Goal: Complete application form: Complete application form

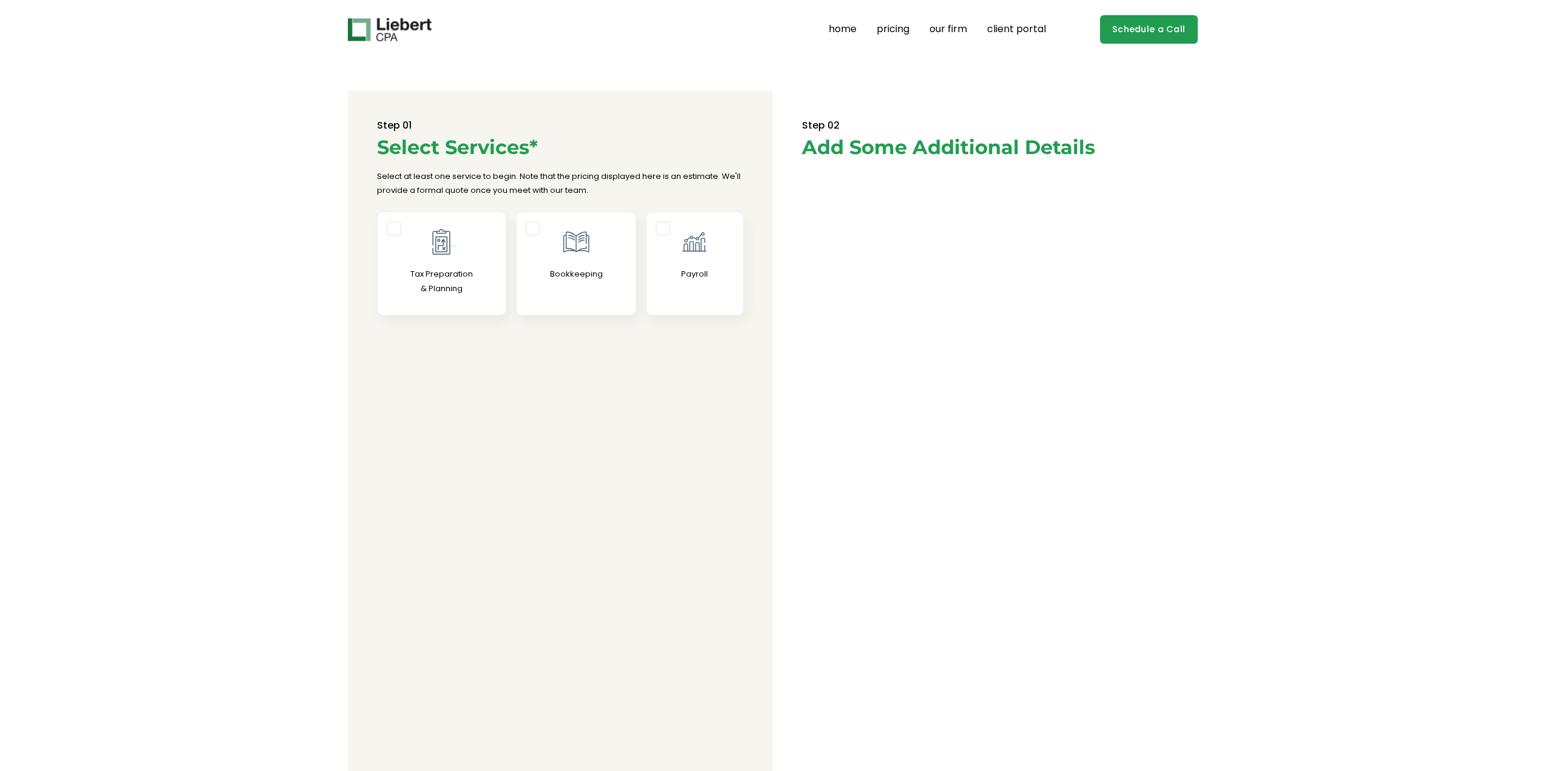
click at [422, 237] on div at bounding box center [442, 242] width 129 height 30
click at [0, 0] on input "Tax Preparation & Planning" at bounding box center [0, 0] width 0 height 0
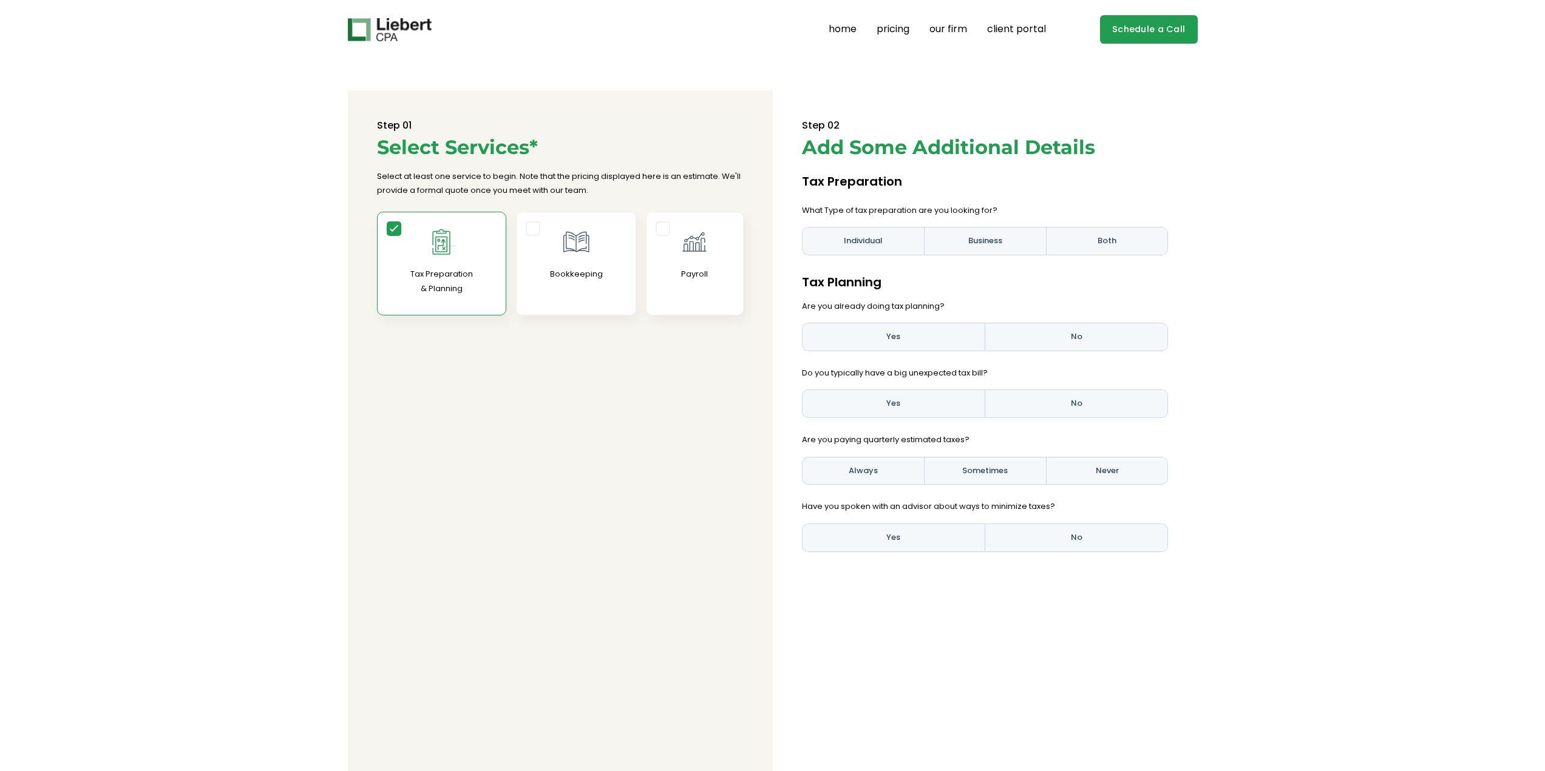
click at [865, 236] on label "Individual" at bounding box center [863, 241] width 122 height 29
click at [0, 0] on input "Individual" at bounding box center [0, 0] width 0 height 0
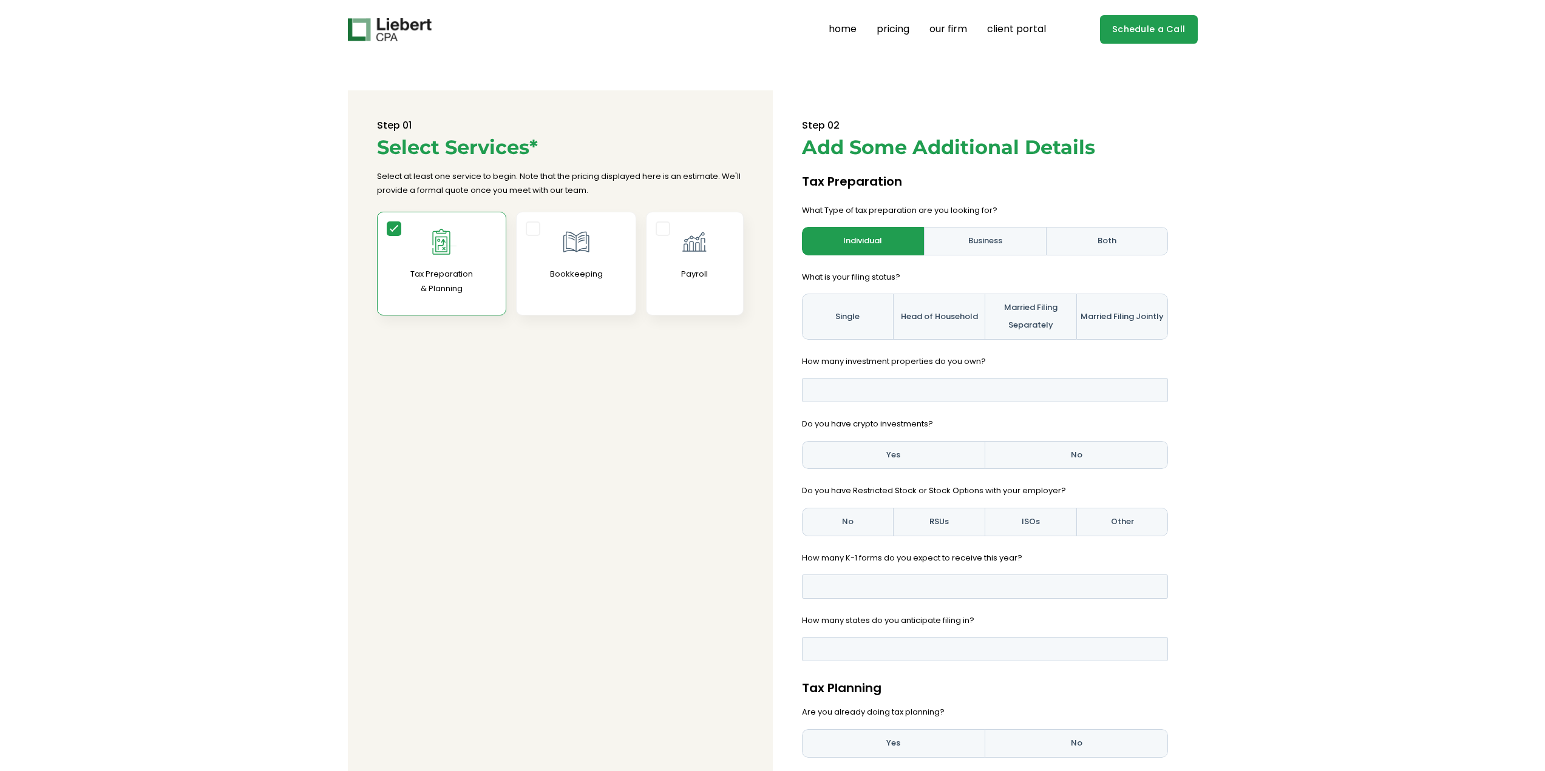
click at [860, 318] on label "Single" at bounding box center [848, 317] width 92 height 46
click at [0, 0] on input "Single" at bounding box center [0, 0] width 0 height 0
click at [1085, 390] on input "Basic example" at bounding box center [985, 390] width 367 height 24
click at [1150, 386] on input "1" at bounding box center [985, 390] width 367 height 24
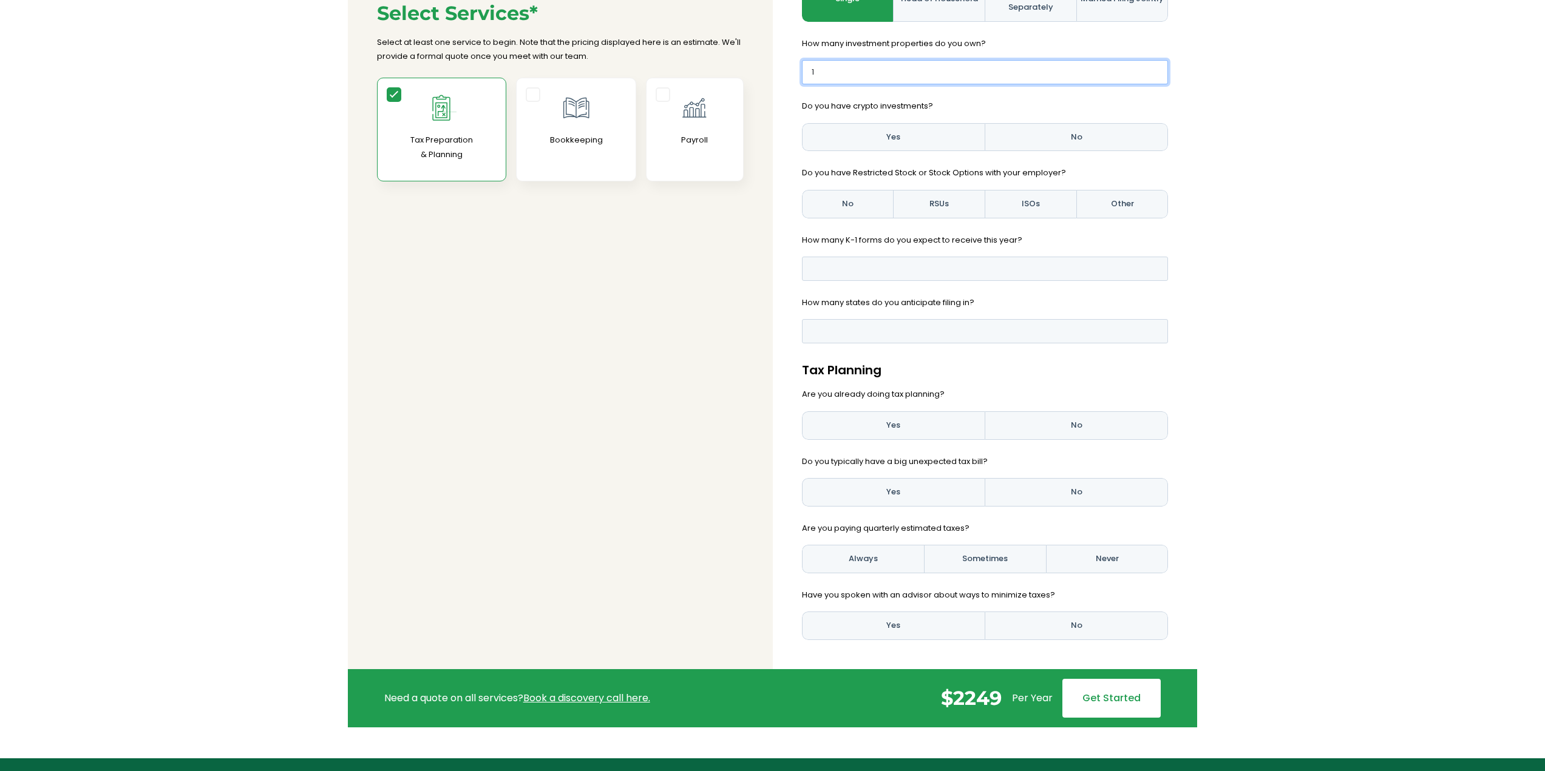
scroll to position [243, 0]
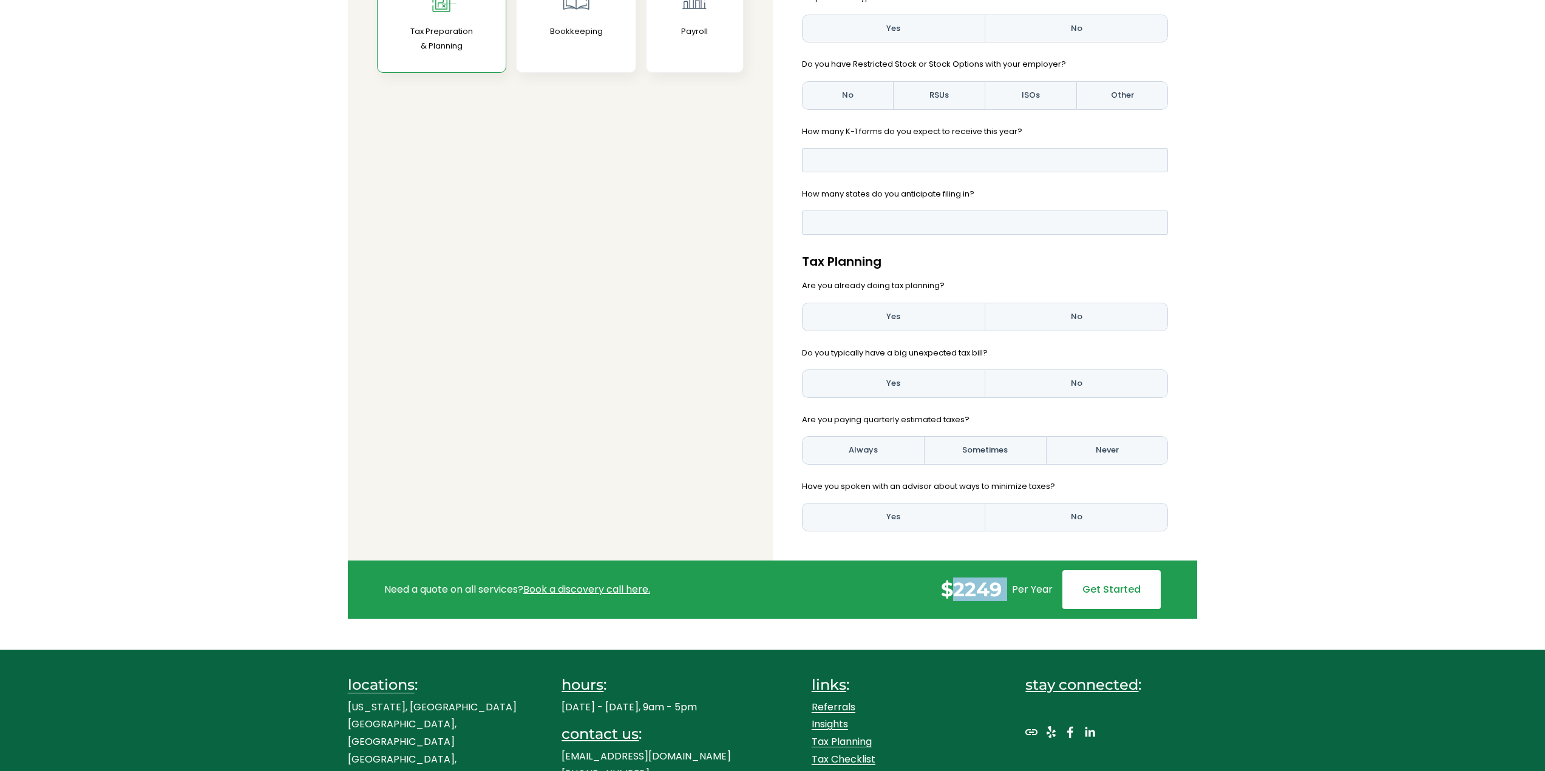
drag, startPoint x: 953, startPoint y: 586, endPoint x: 1006, endPoint y: 588, distance: 53.4
click at [1006, 588] on div "$ 2249 Per Year" at bounding box center [1001, 589] width 121 height 23
click at [305, 393] on div "Step 01 Select Services* Select at least one service to begin. Note that the pr…" at bounding box center [772, 233] width 1530 height 771
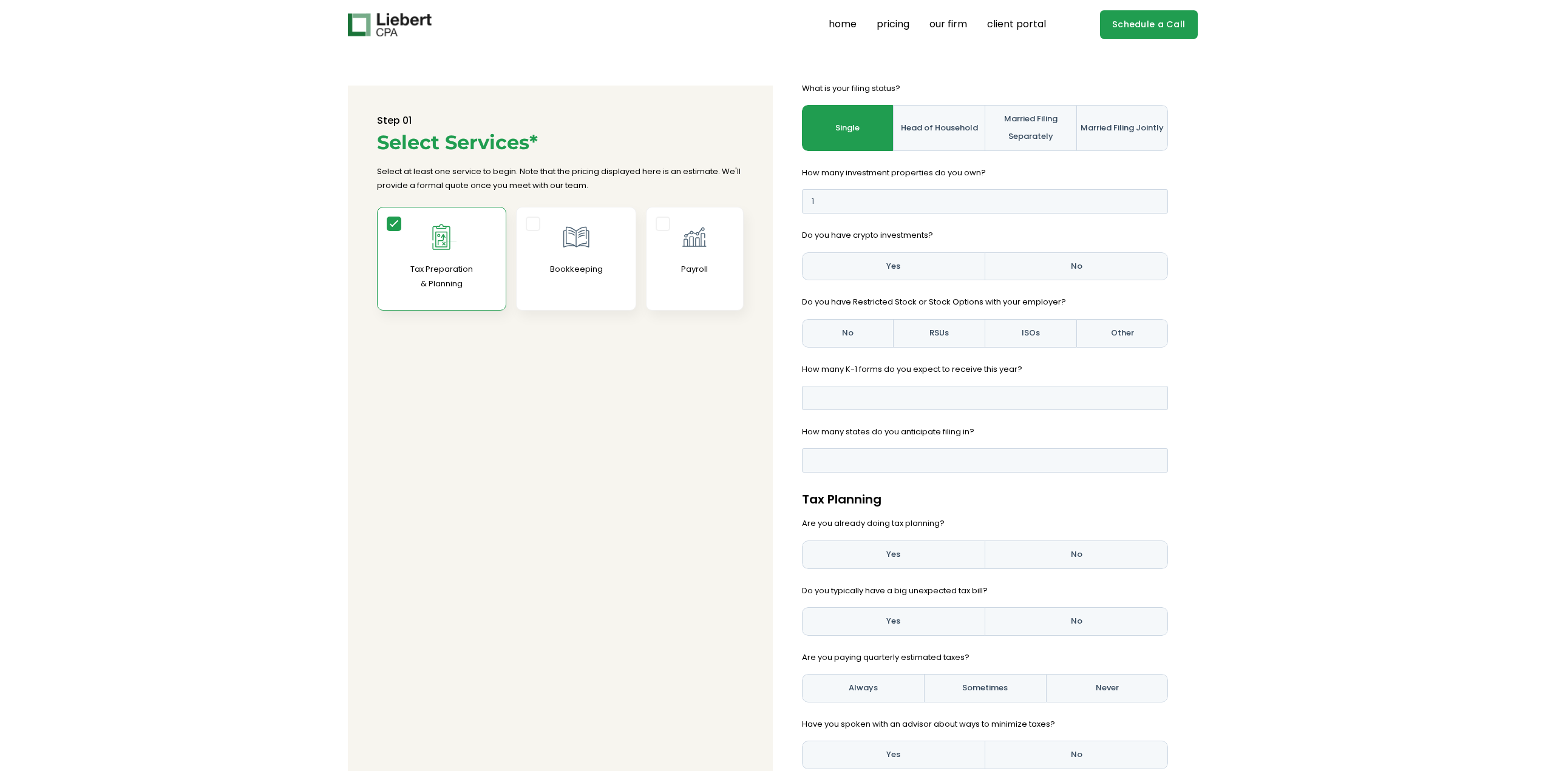
scroll to position [0, 0]
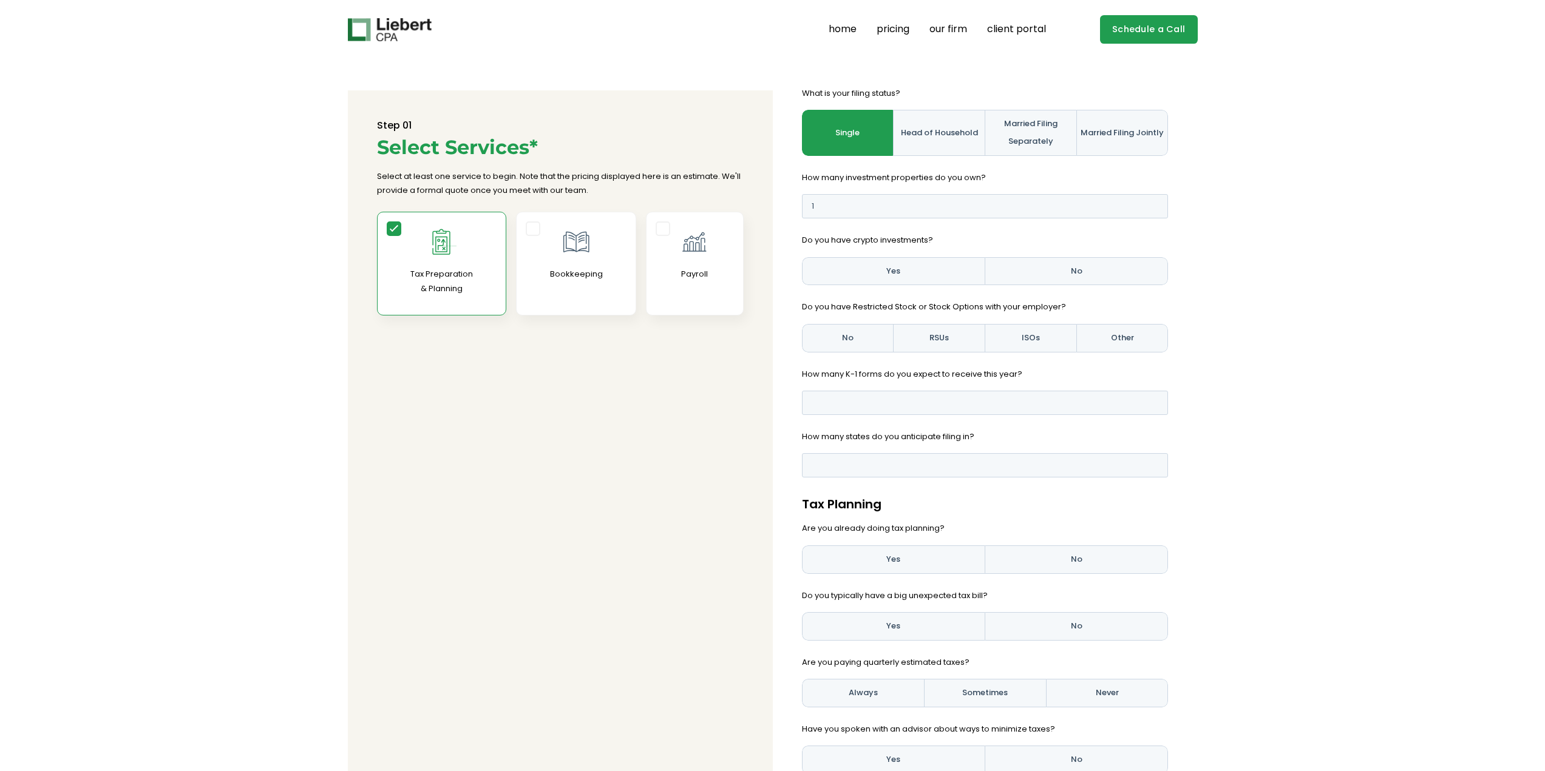
drag, startPoint x: 963, startPoint y: 328, endPoint x: 971, endPoint y: 333, distance: 9.8
click at [961, 329] on label "RSUs" at bounding box center [939, 338] width 92 height 29
click at [0, 0] on input "RSUs" at bounding box center [0, 0] width 0 height 0
click at [1035, 342] on label "ISOs" at bounding box center [1030, 338] width 92 height 29
click at [0, 0] on input "ISOs" at bounding box center [0, 0] width 0 height 0
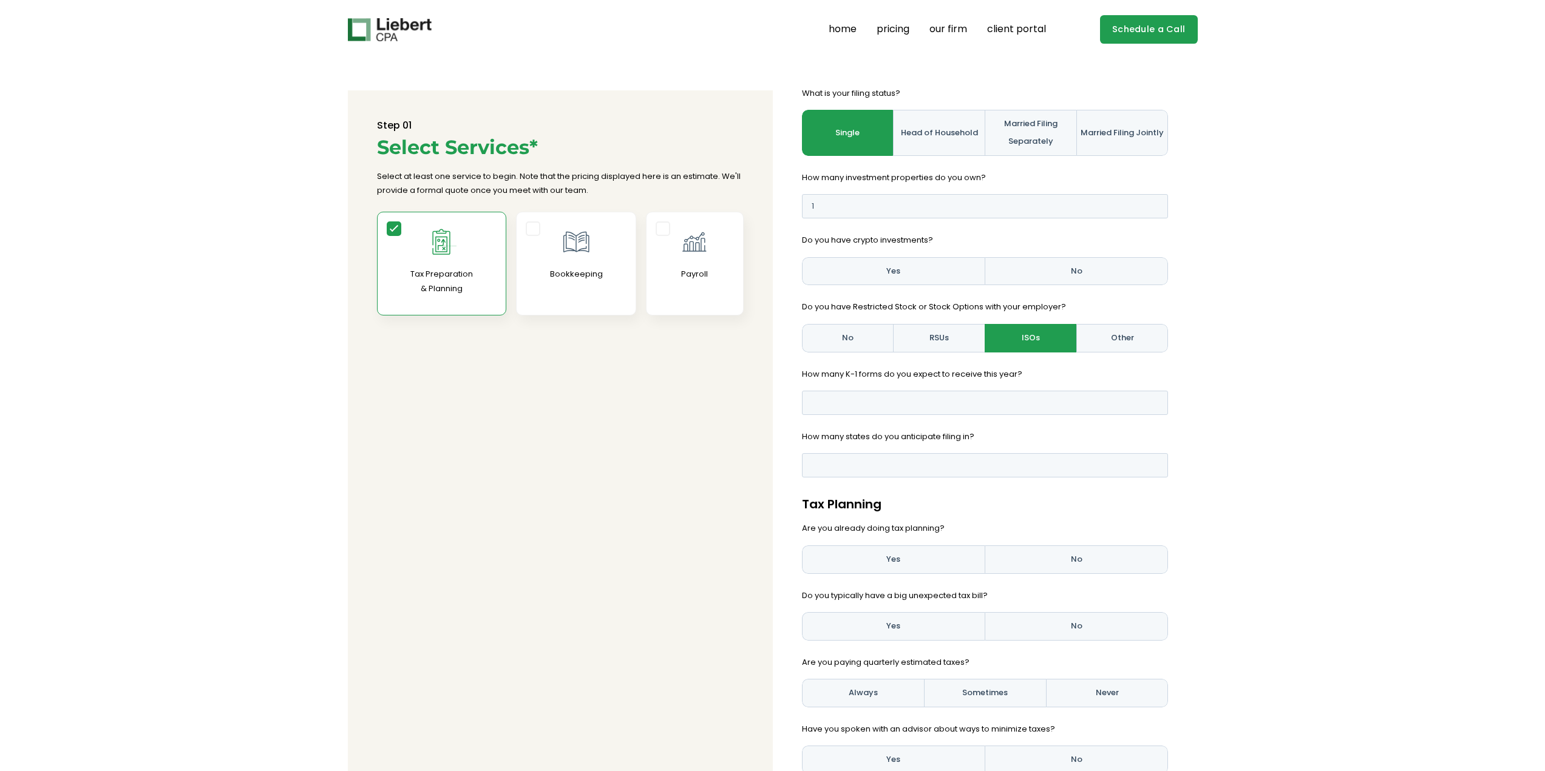
click at [1117, 343] on label "Other" at bounding box center [1122, 338] width 92 height 29
click at [0, 0] on input "Other" at bounding box center [0, 0] width 0 height 0
click at [1015, 132] on label "Married Filing Separately" at bounding box center [1030, 133] width 92 height 46
click at [0, 0] on input "Married Filing Separately" at bounding box center [0, 0] width 0 height 0
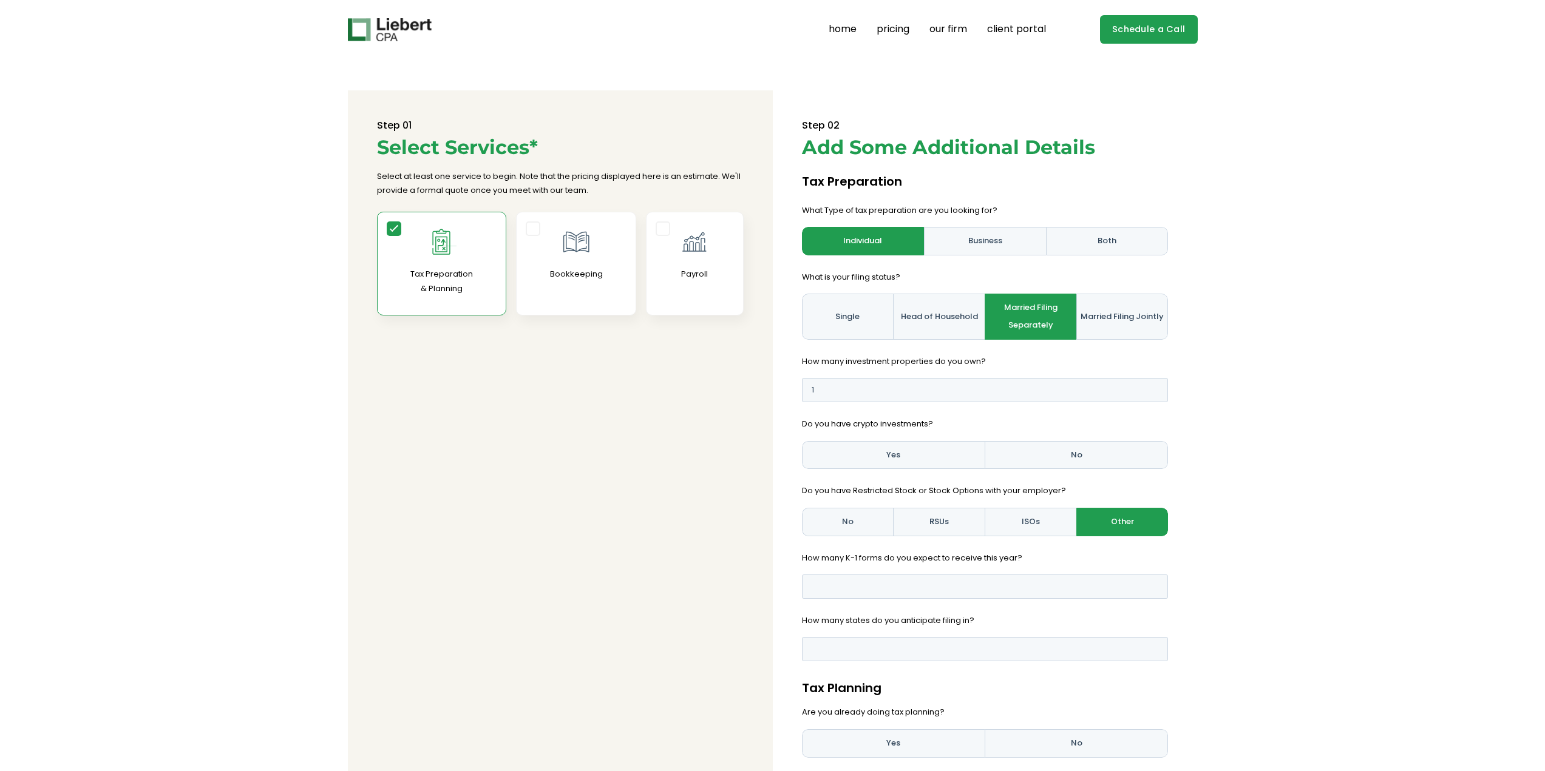
click at [967, 232] on label "Business" at bounding box center [985, 241] width 122 height 29
click at [0, 0] on input "Business" at bounding box center [0, 0] width 0 height 0
type input "0"
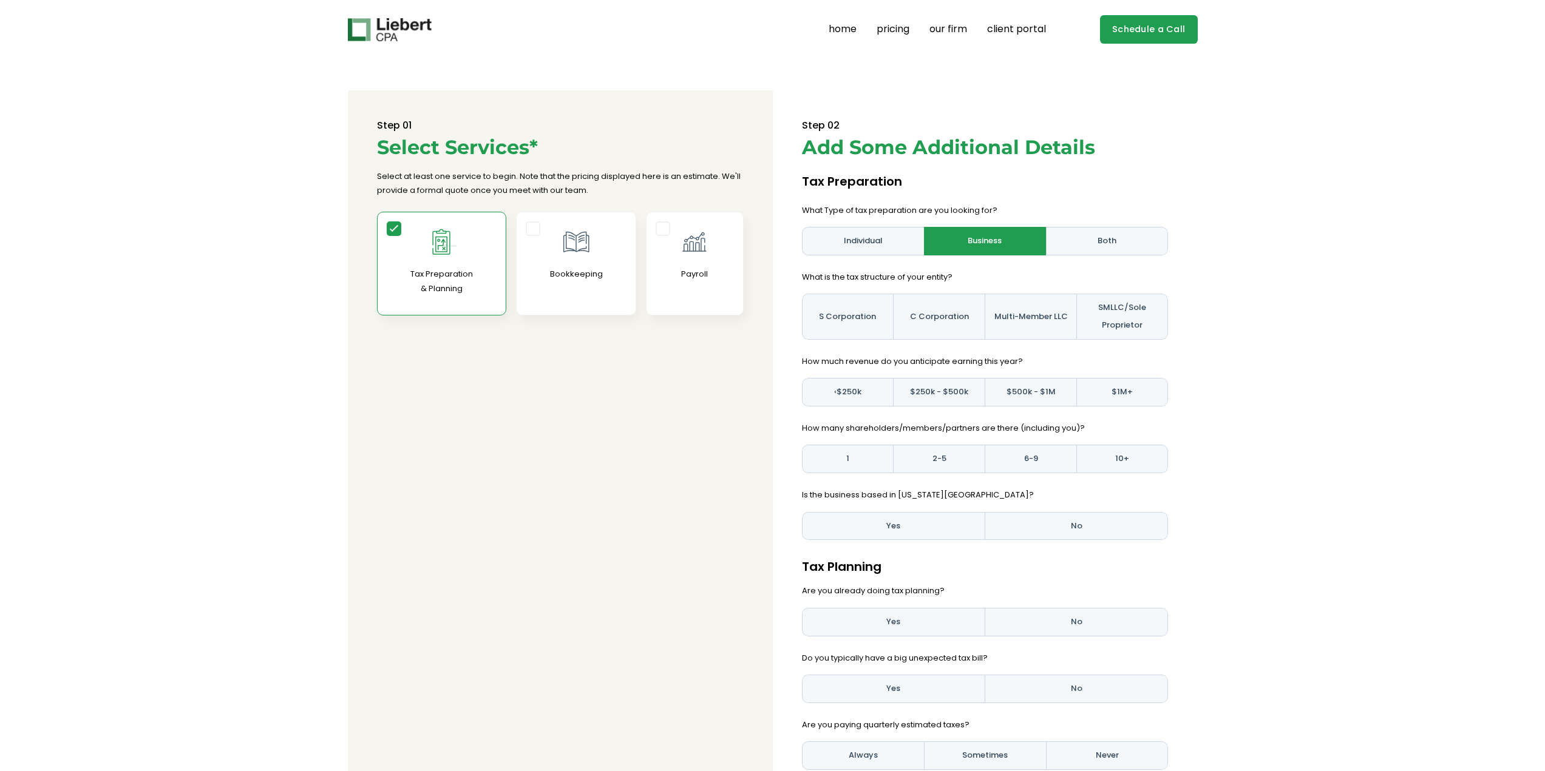
click at [1095, 245] on label "Both" at bounding box center [1107, 241] width 122 height 29
click at [0, 0] on input "Both" at bounding box center [0, 0] width 0 height 0
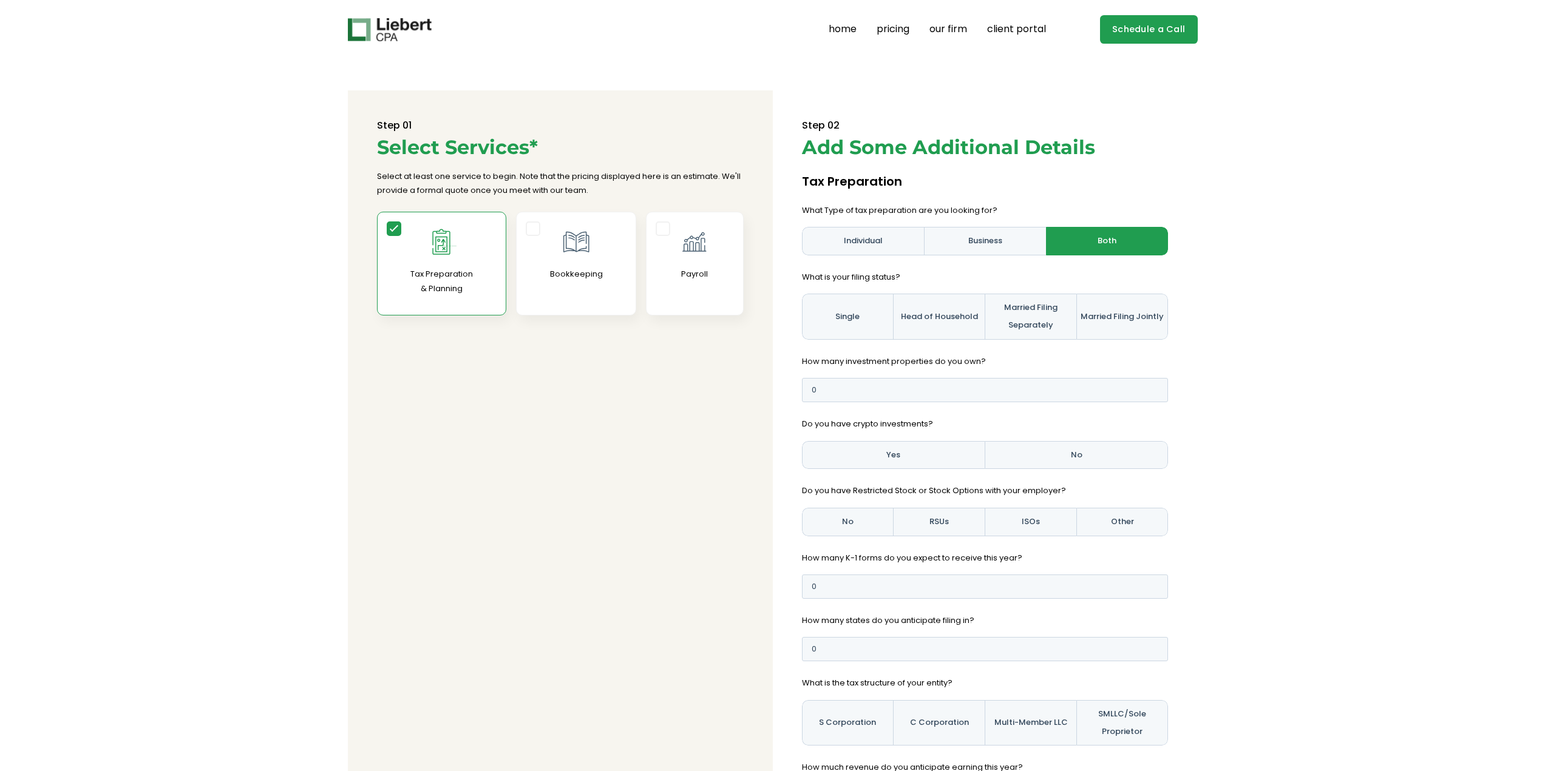
click at [523, 223] on label "Bookkeeping" at bounding box center [576, 264] width 120 height 104
click at [0, 0] on input "Bookkeeping" at bounding box center [0, 0] width 0 height 0
click at [441, 231] on icon at bounding box center [442, 241] width 18 height 25
click at [0, 0] on input "Tax Preparation & Planning" at bounding box center [0, 0] width 0 height 0
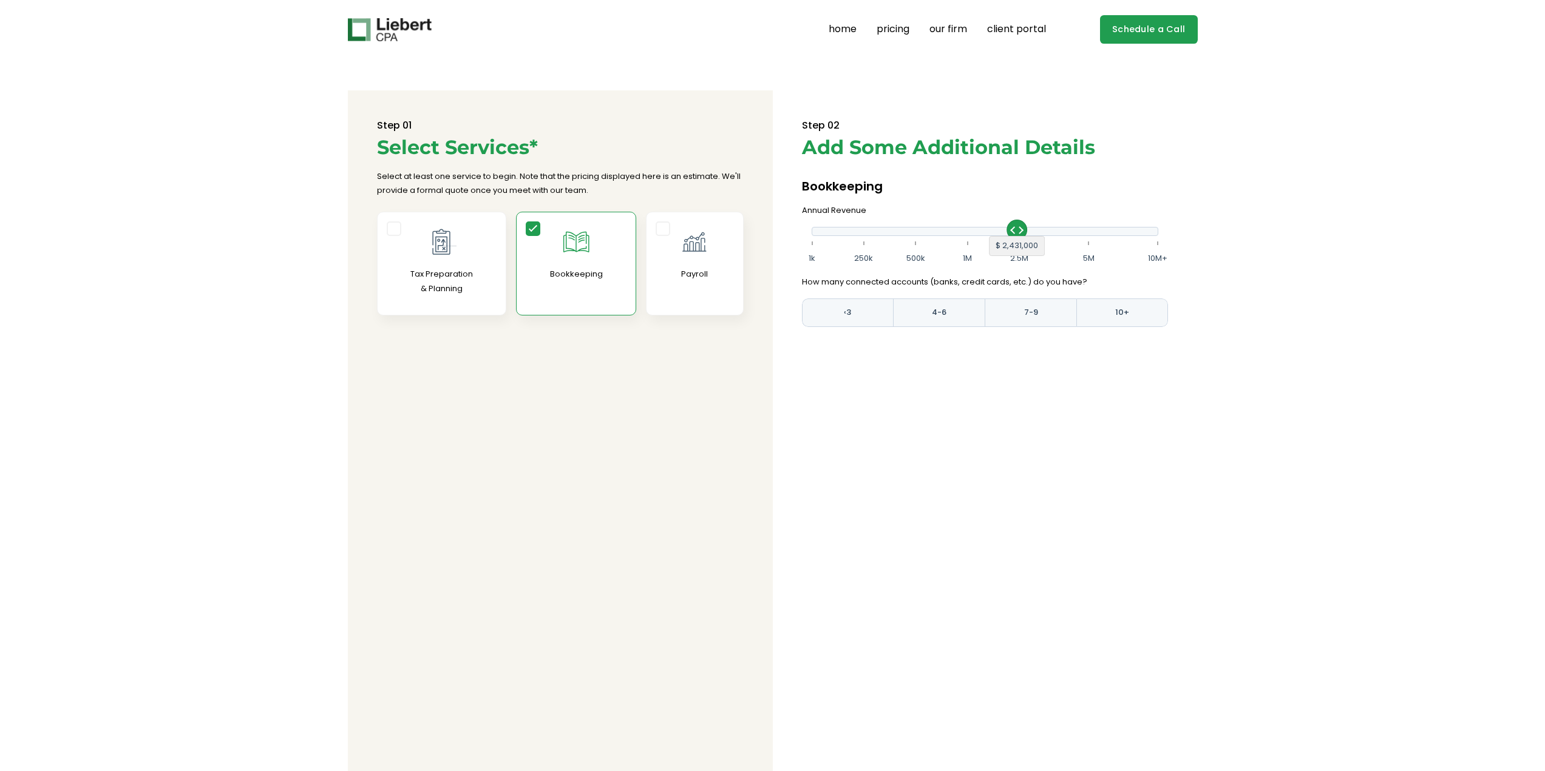
drag, startPoint x: 932, startPoint y: 229, endPoint x: 1021, endPoint y: 232, distance: 89.3
click at [1022, 232] on div at bounding box center [1017, 229] width 19 height 19
click at [978, 310] on label "4-6" at bounding box center [939, 313] width 92 height 29
click at [0, 0] on input "4-6" at bounding box center [0, 0] width 0 height 0
drag, startPoint x: 1011, startPoint y: 316, endPoint x: 1014, endPoint y: 323, distance: 7.9
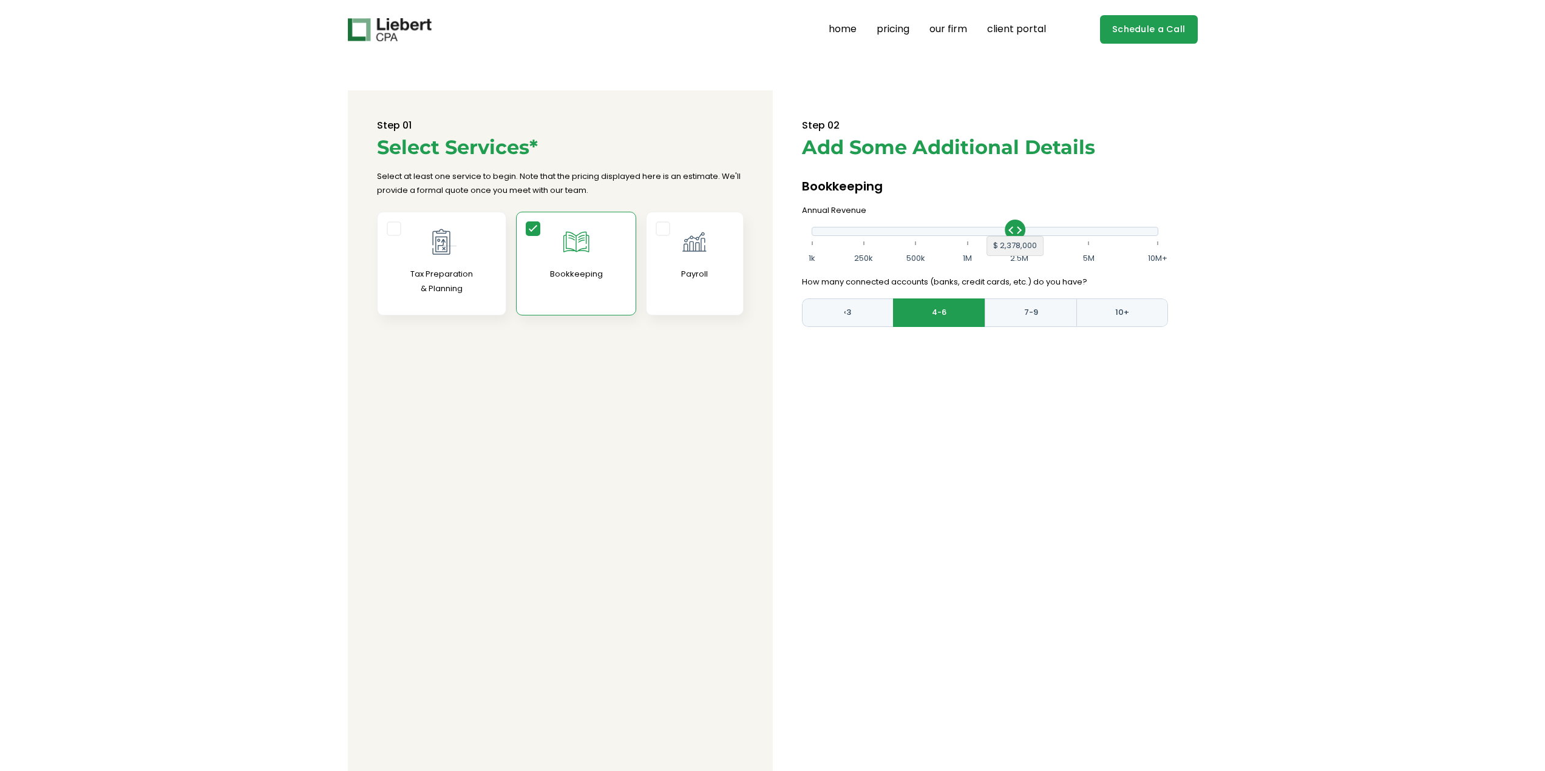
click at [1012, 317] on label "7-9" at bounding box center [1030, 313] width 92 height 29
click at [0, 0] on input "7-9" at bounding box center [0, 0] width 0 height 0
click at [702, 234] on icon at bounding box center [694, 242] width 30 height 30
click at [0, 0] on input "Payroll" at bounding box center [0, 0] width 0 height 0
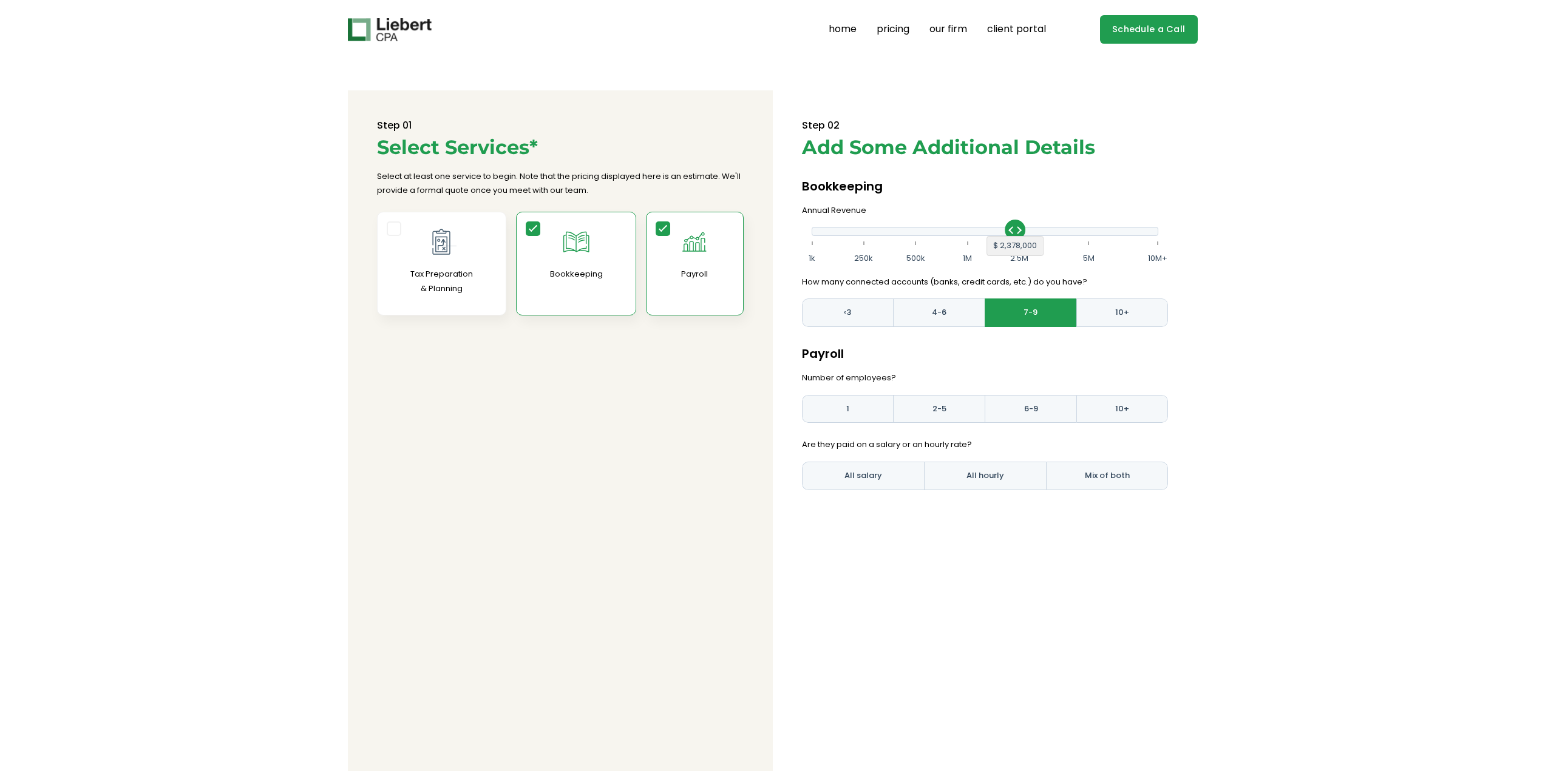
click at [699, 252] on icon at bounding box center [694, 242] width 30 height 30
click at [0, 0] on input "Payroll" at bounding box center [0, 0] width 0 height 0
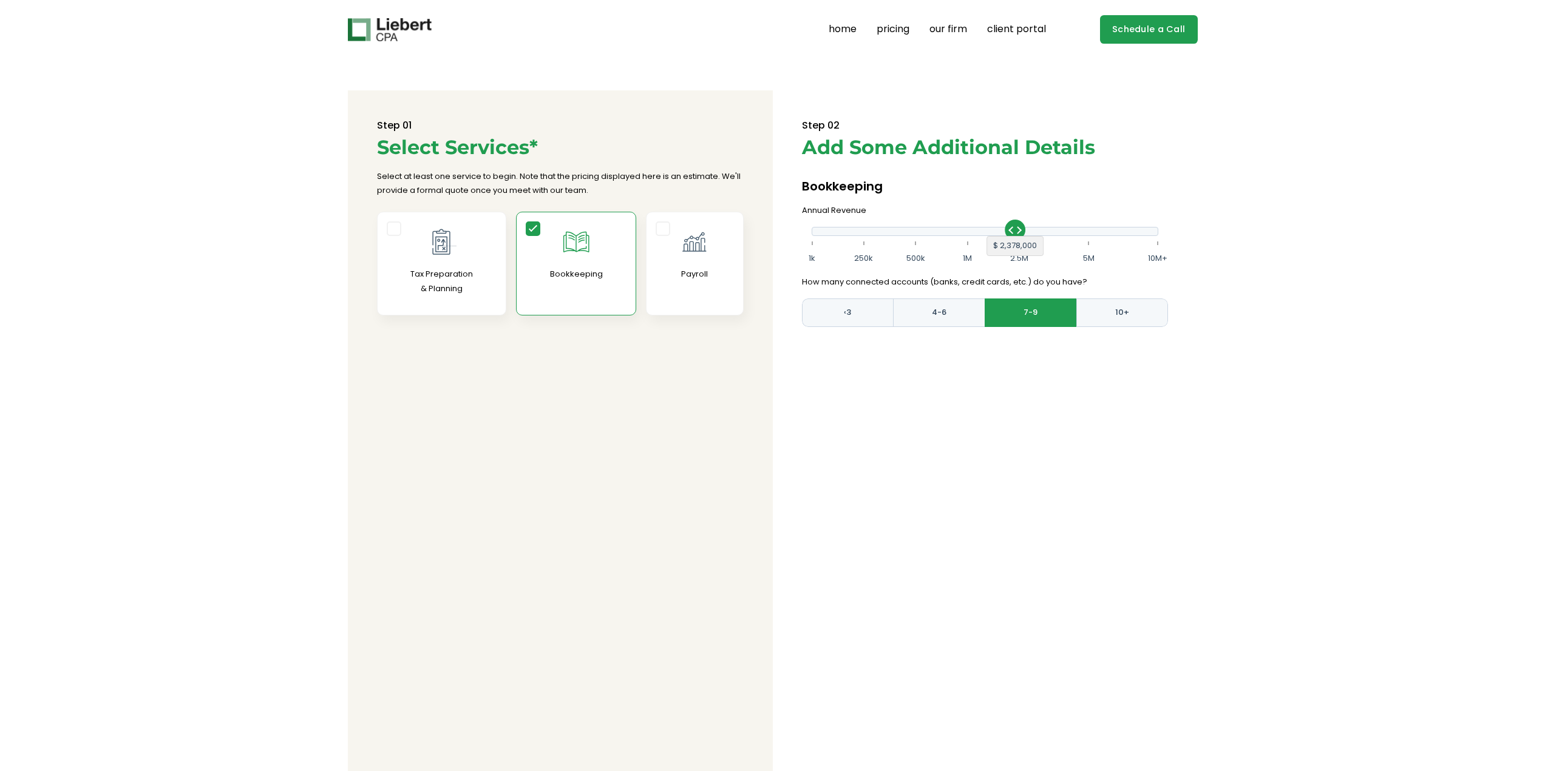
click at [587, 250] on div at bounding box center [576, 242] width 119 height 30
click at [0, 0] on input "Bookkeeping" at bounding box center [0, 0] width 0 height 0
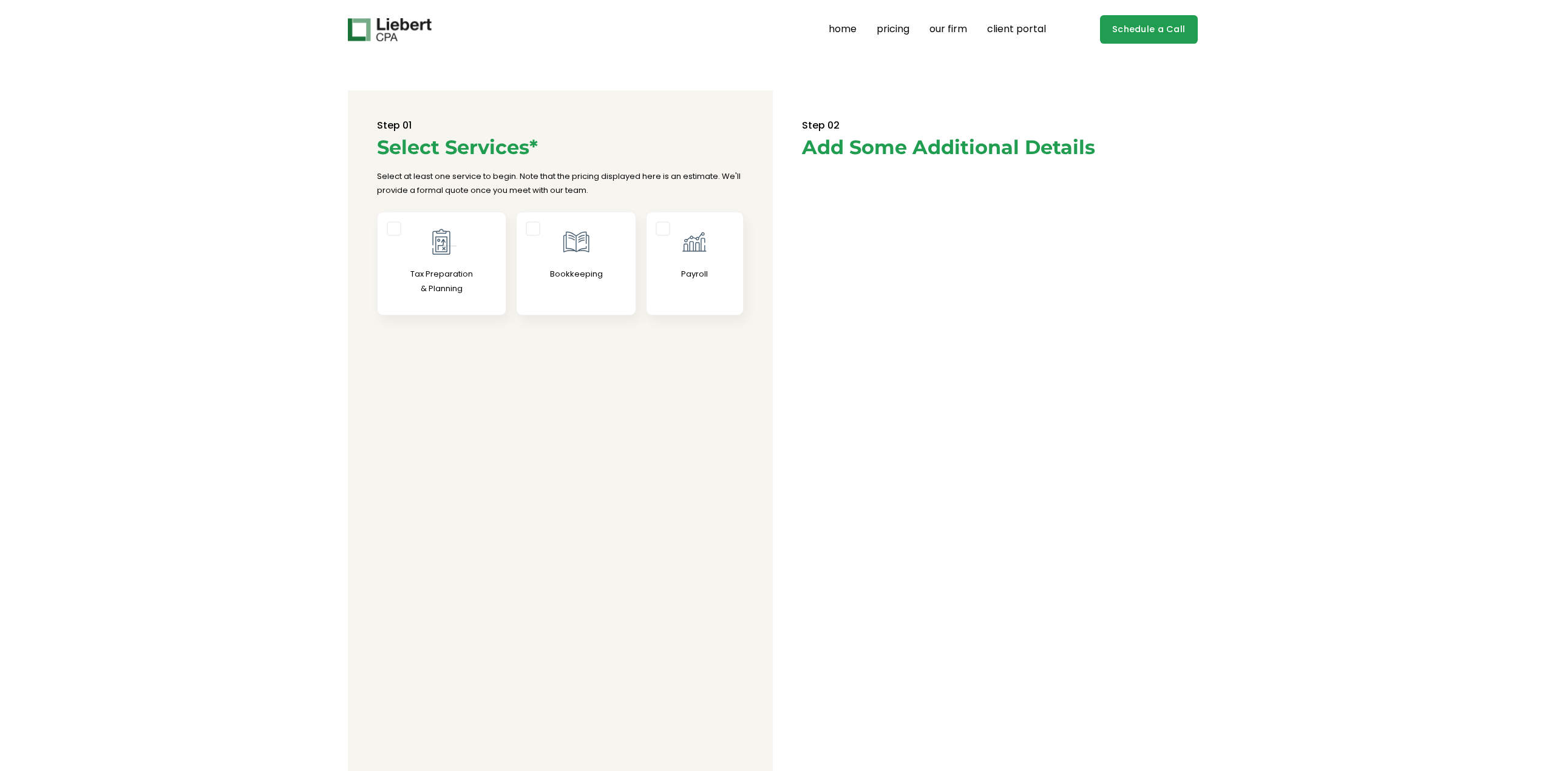
click at [450, 231] on icon at bounding box center [441, 242] width 30 height 30
click at [0, 0] on input "Tax Preparation & Planning" at bounding box center [0, 0] width 0 height 0
